Goal: Task Accomplishment & Management: Complete application form

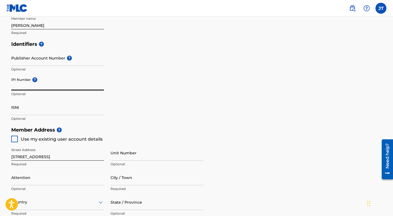
scroll to position [139, 0]
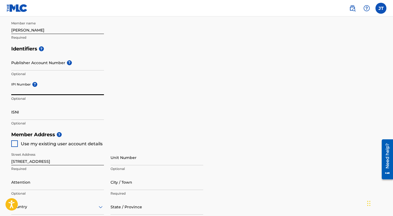
type input "Email: [DOMAIN_NAME][EMAIL_ADDRESS][DOMAIN_NAME] PRO: ASCAP IPI: 1307875632 Spo…"
click at [68, 91] on input "Email: [DOMAIN_NAME][EMAIL_ADDRESS][DOMAIN_NAME] PRO: ASCAP IPI: 1307875632 Spo…" at bounding box center [57, 88] width 93 height 16
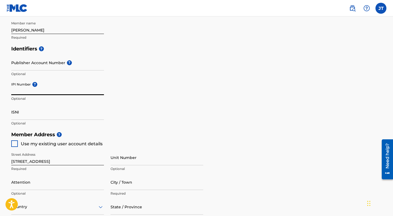
scroll to position [0, 0]
paste input "1307875632"
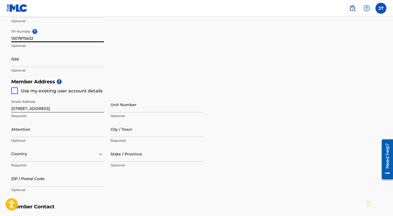
scroll to position [193, 0]
type input "1307875632"
click at [12, 91] on div at bounding box center [14, 90] width 7 height 7
type input "[GEOGRAPHIC_DATA]"
type input "95687"
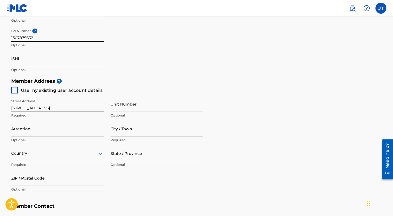
type input "707"
type input "3652917"
type input "[DOMAIN_NAME][EMAIL_ADDRESS][DOMAIN_NAME]"
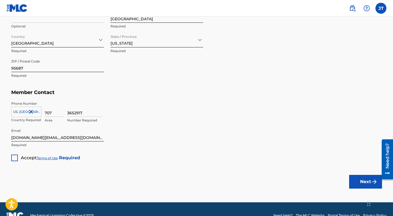
scroll to position [307, 0]
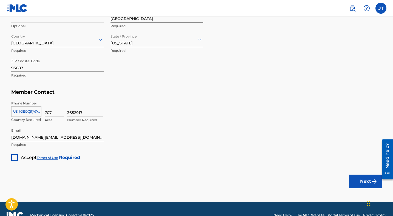
click at [15, 158] on div at bounding box center [14, 158] width 7 height 7
drag, startPoint x: 364, startPoint y: 181, endPoint x: 280, endPoint y: 149, distance: 90.2
click at [371, 182] on button "Next" at bounding box center [366, 182] width 33 height 14
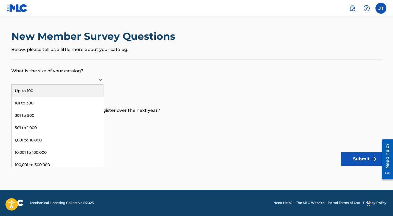
click at [88, 75] on div at bounding box center [57, 79] width 93 height 10
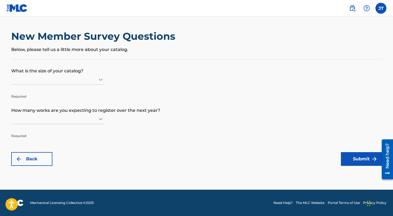
click at [133, 74] on form "What is the size of your catalog? Required How many works are you expecting to …" at bounding box center [196, 113] width 371 height 107
click at [89, 81] on div at bounding box center [57, 79] width 93 height 7
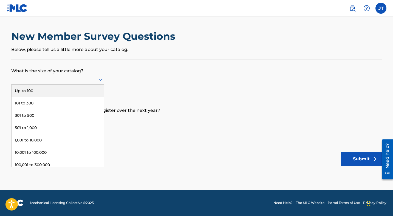
click at [88, 95] on div "Up to 100" at bounding box center [58, 91] width 92 height 12
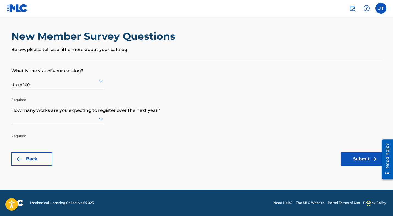
click at [91, 119] on div at bounding box center [57, 119] width 93 height 7
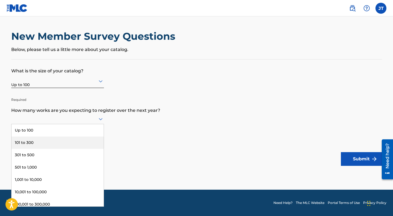
click at [87, 139] on div "101 to 300" at bounding box center [58, 143] width 92 height 12
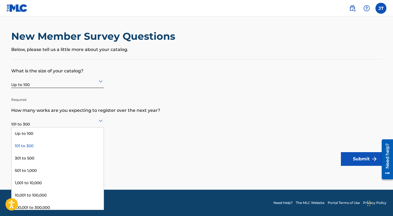
click at [94, 125] on div "101 to 300" at bounding box center [57, 120] width 93 height 13
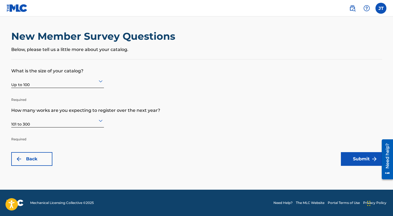
click at [156, 140] on form "What is the size of your catalog? Up to 100 Required How many works are you exp…" at bounding box center [196, 113] width 371 height 107
click at [360, 159] on button "Submit" at bounding box center [361, 159] width 41 height 14
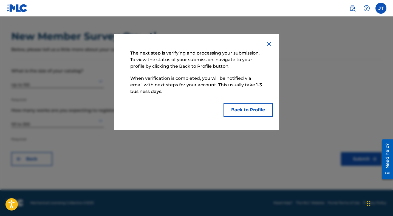
click at [262, 111] on button "Back to Profile" at bounding box center [248, 110] width 49 height 14
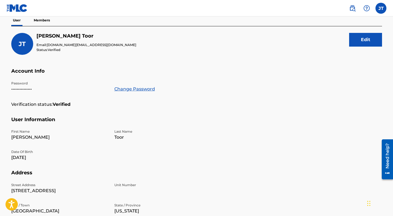
scroll to position [50, 0]
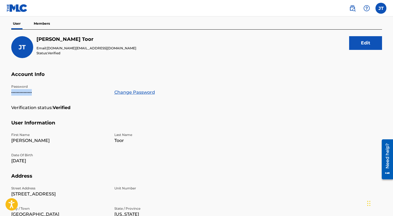
drag, startPoint x: 32, startPoint y: 92, endPoint x: 12, endPoint y: 91, distance: 20.6
click at [12, 91] on p "•••••••••••••••" at bounding box center [59, 92] width 97 height 7
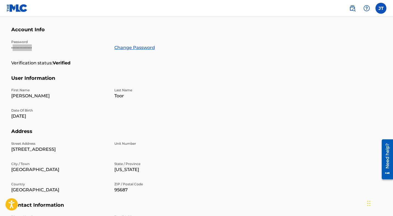
scroll to position [0, 0]
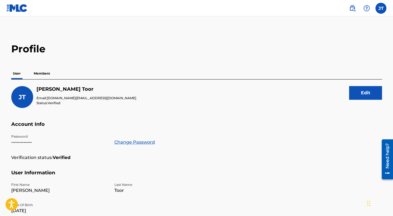
click at [42, 73] on p "Members" at bounding box center [41, 74] width 19 height 12
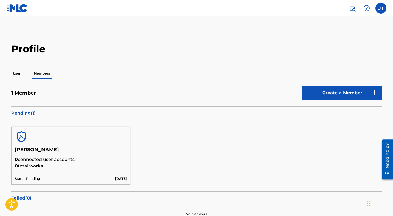
click at [16, 9] on img at bounding box center [17, 8] width 21 height 8
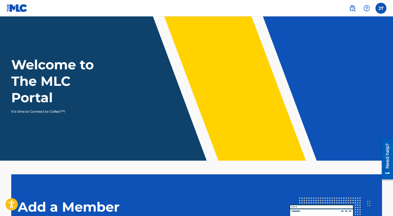
click at [48, 82] on h1 "Welcome to The MLC Portal" at bounding box center [62, 81] width 103 height 49
